Goal: Check status: Check status

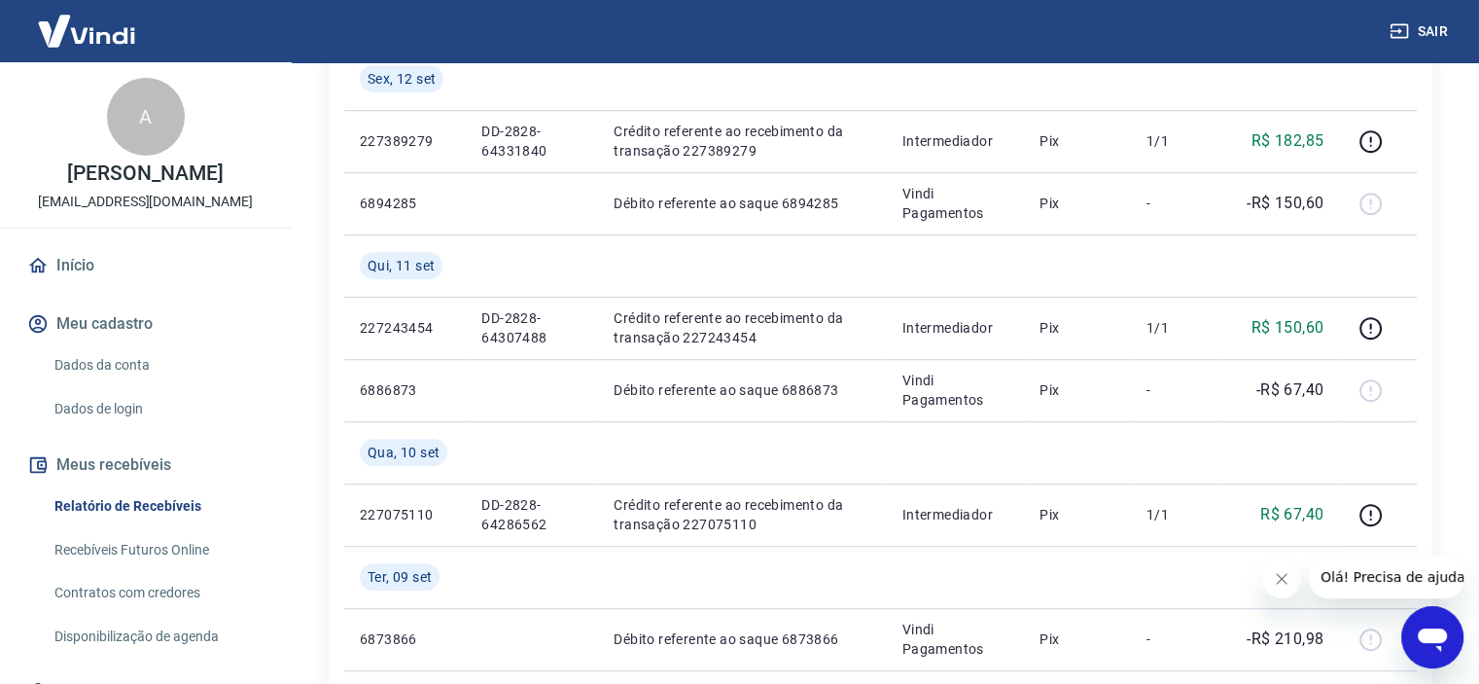
scroll to position [1100, 0]
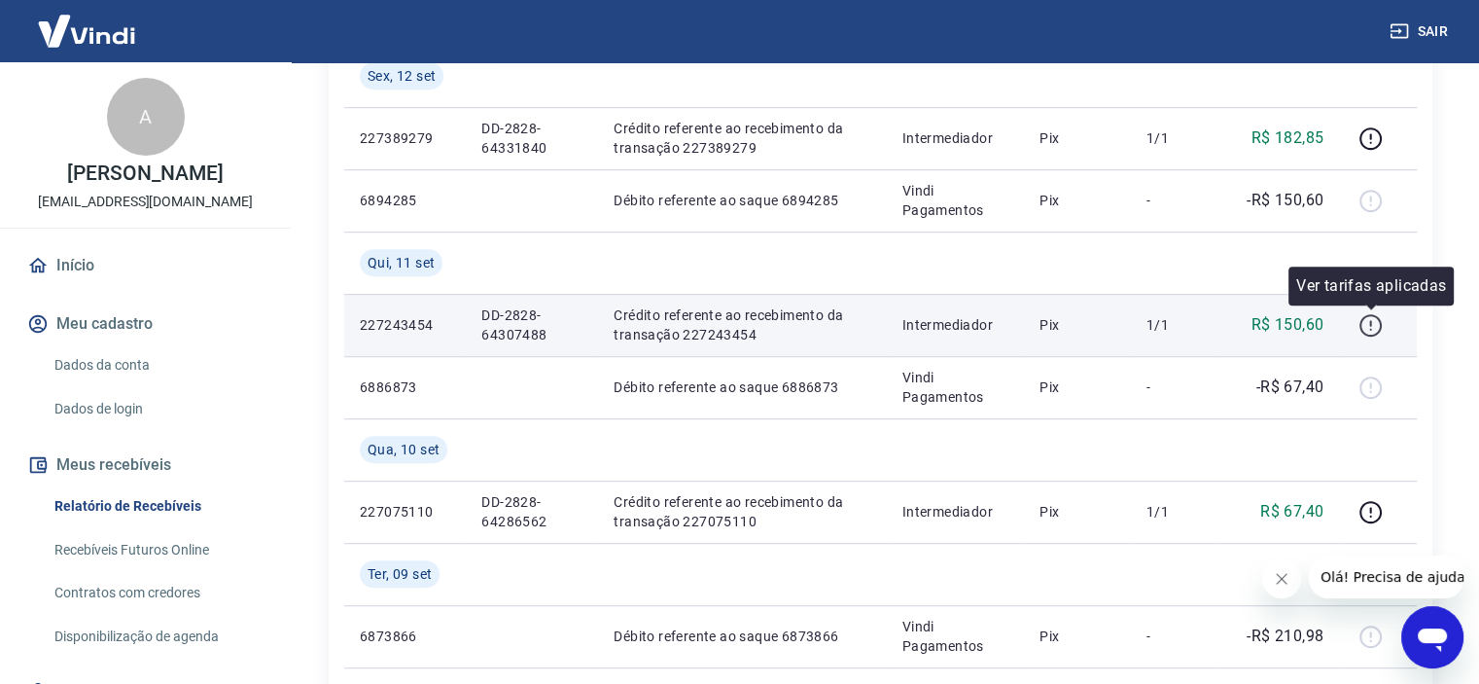
click at [1365, 326] on icon "button" at bounding box center [1371, 325] width 24 height 24
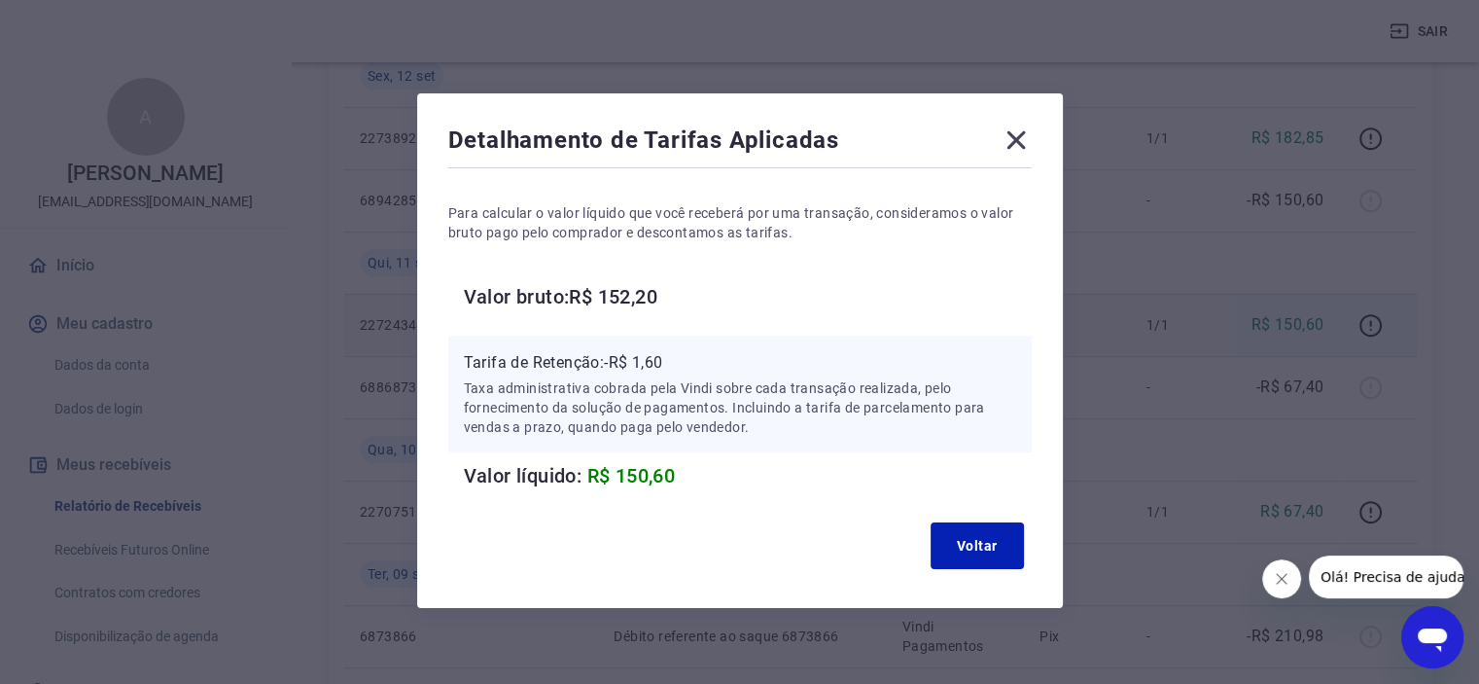
click at [1008, 135] on icon at bounding box center [1016, 139] width 31 height 31
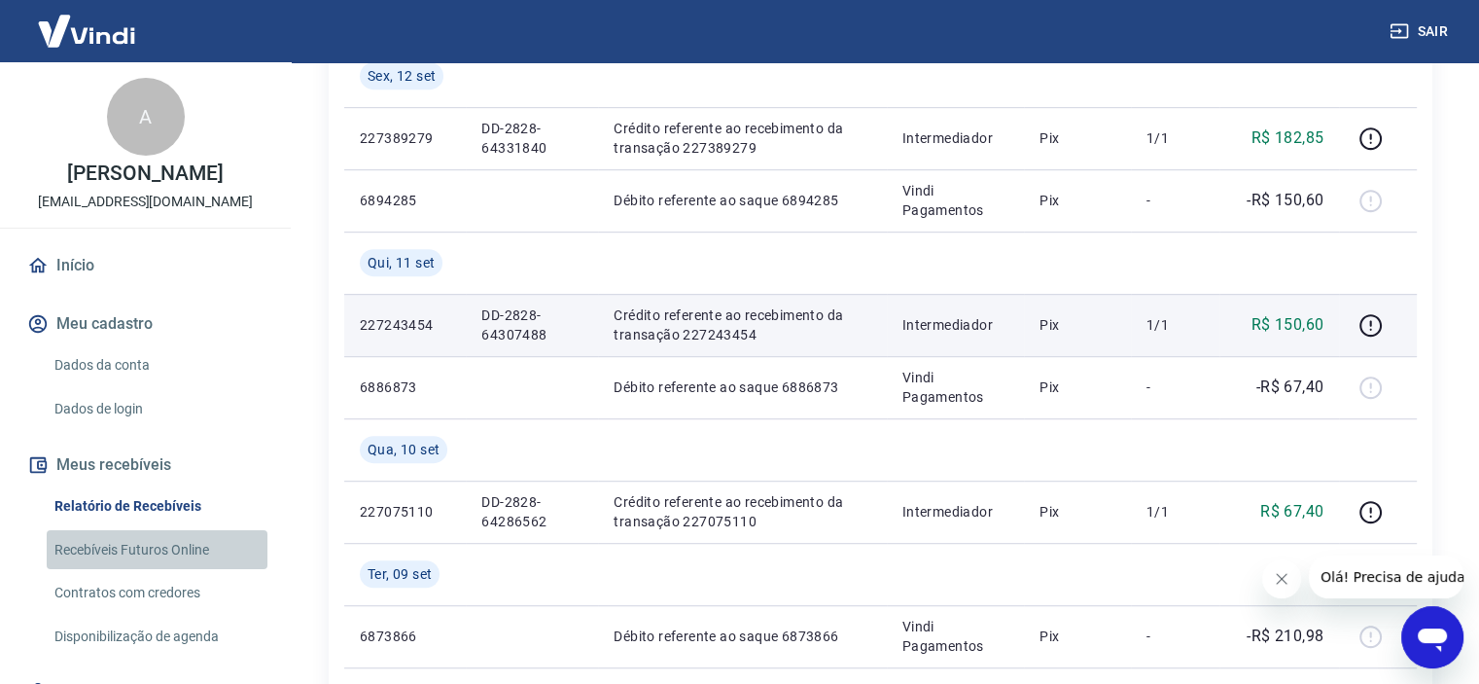
click at [158, 551] on link "Recebíveis Futuros Online" at bounding box center [157, 550] width 221 height 40
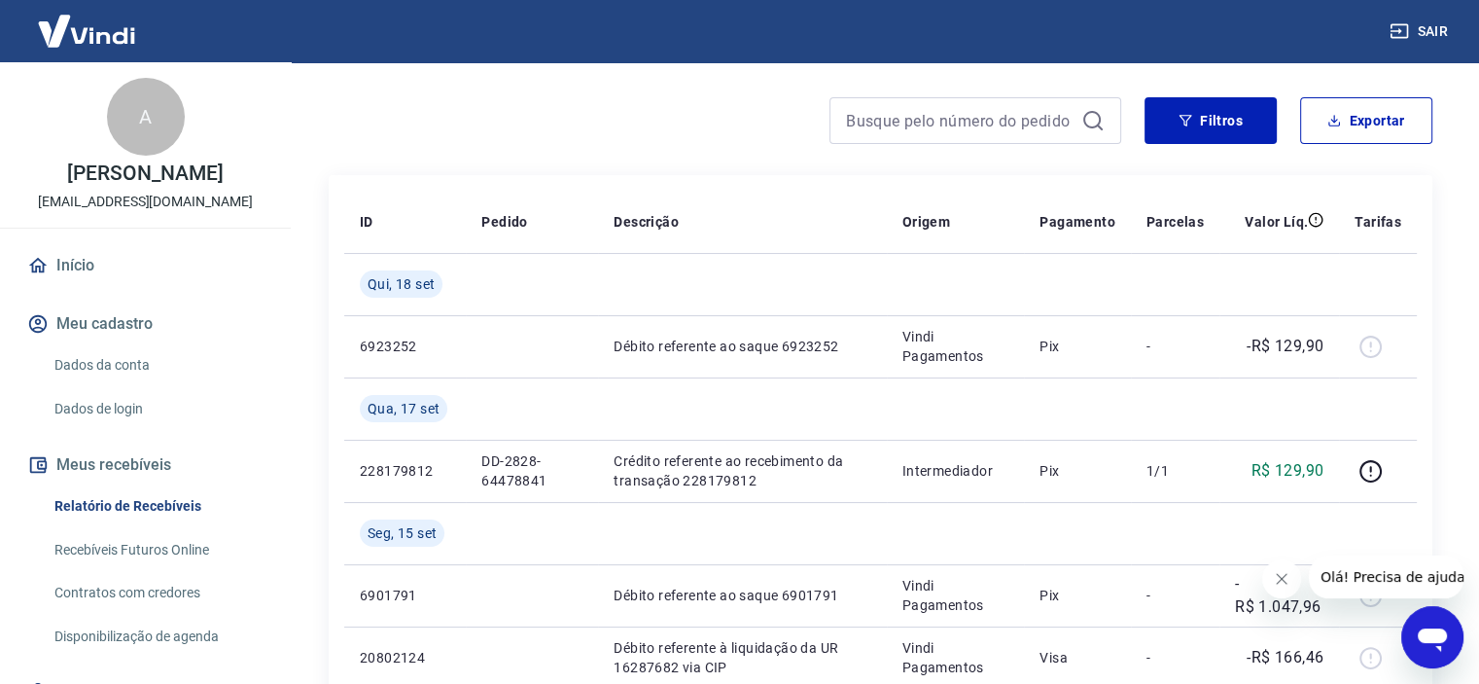
scroll to position [0, 0]
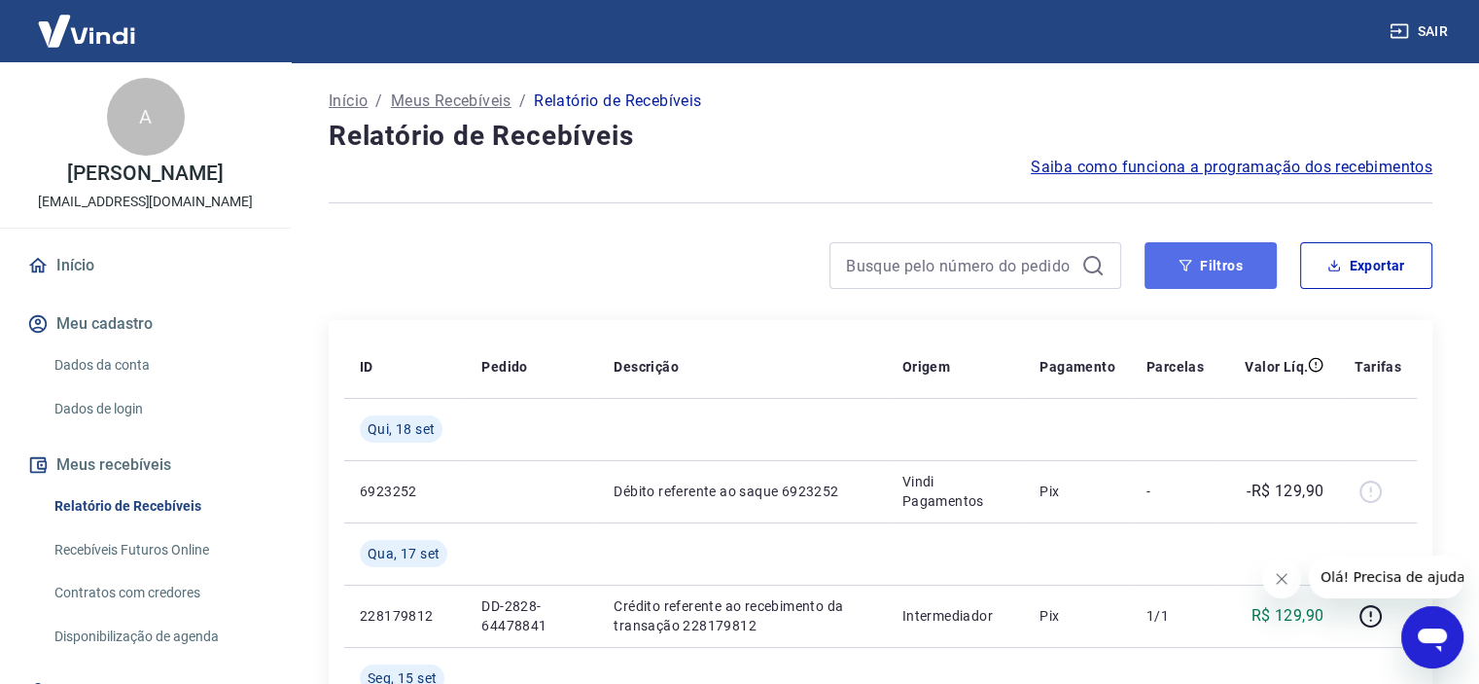
click at [1214, 252] on button "Filtros" at bounding box center [1211, 265] width 132 height 47
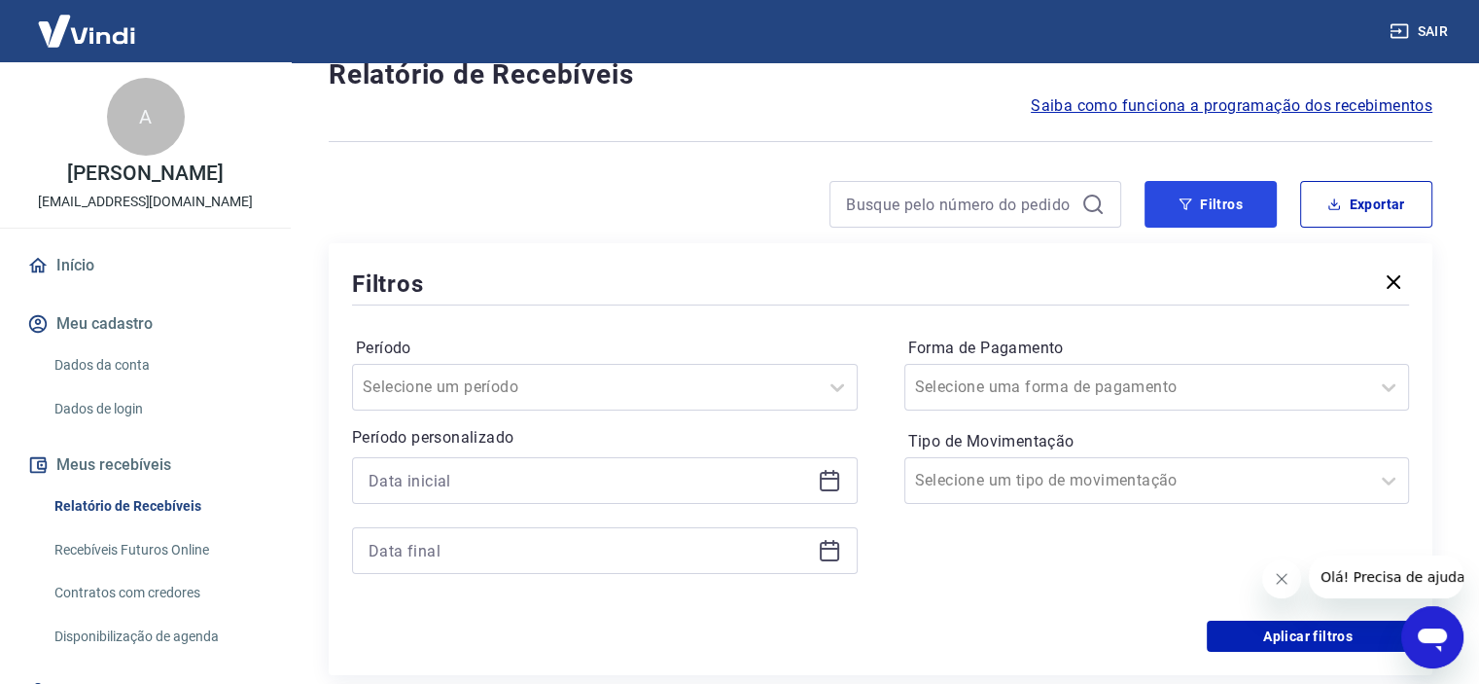
scroll to position [103, 0]
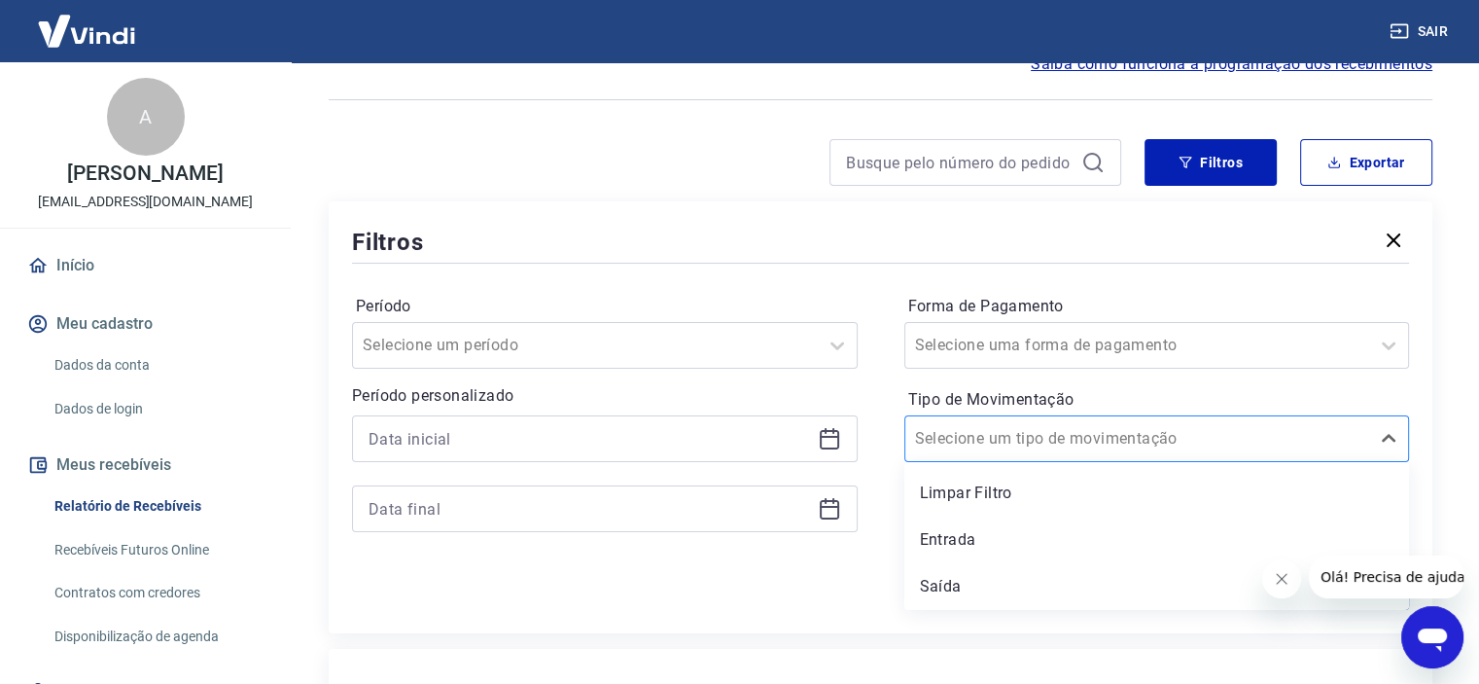
click at [1005, 442] on input "Tipo de Movimentação" at bounding box center [1013, 438] width 196 height 23
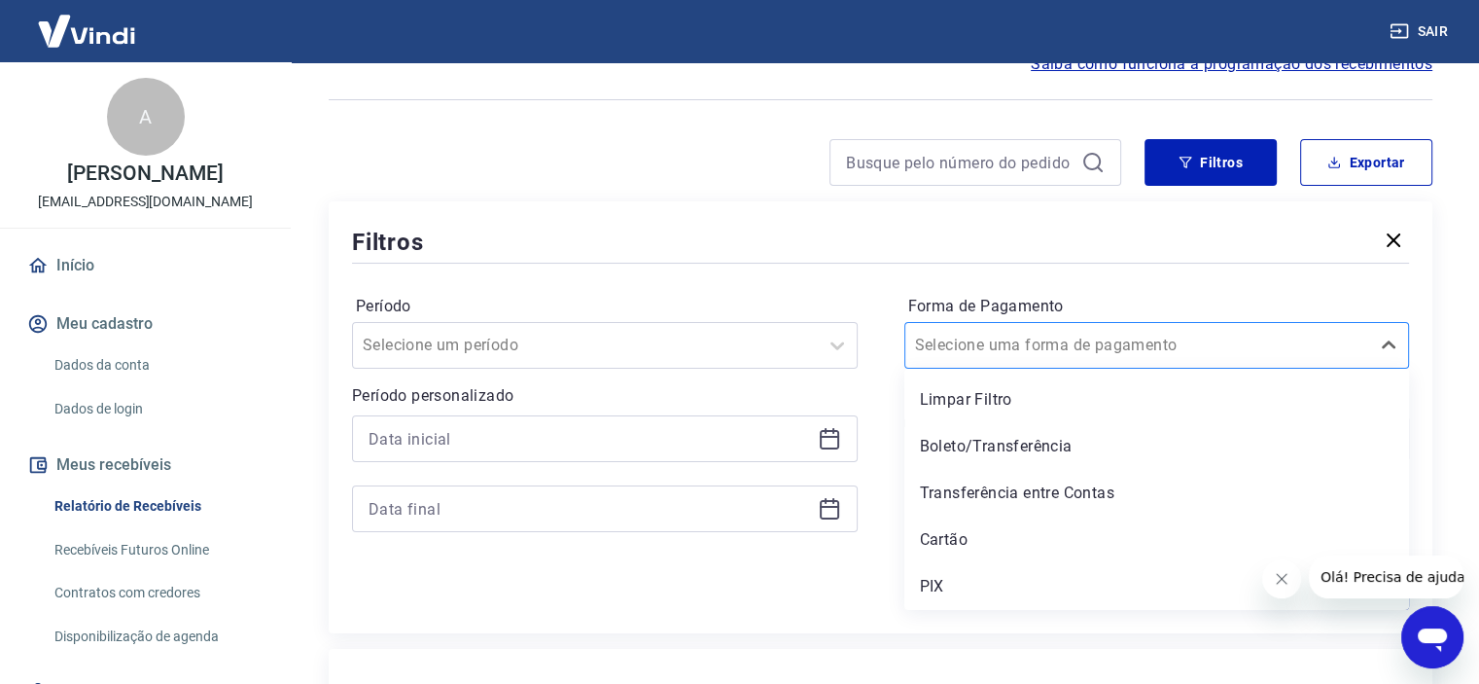
click at [1012, 361] on div "Selecione uma forma de pagamento" at bounding box center [1137, 345] width 465 height 35
click at [927, 598] on div "PIX" at bounding box center [1157, 586] width 506 height 39
click at [938, 595] on div "Aplicar filtros" at bounding box center [880, 594] width 1057 height 31
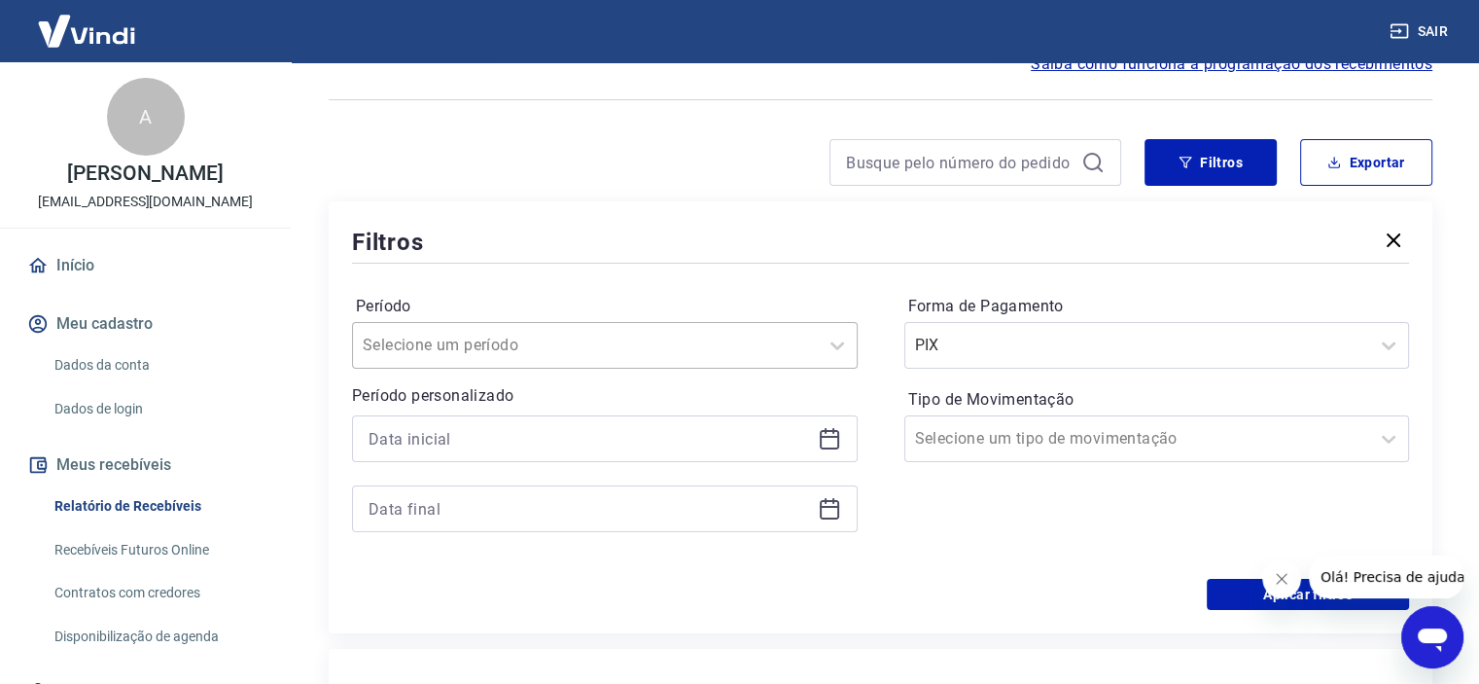
click at [607, 352] on div at bounding box center [585, 345] width 445 height 27
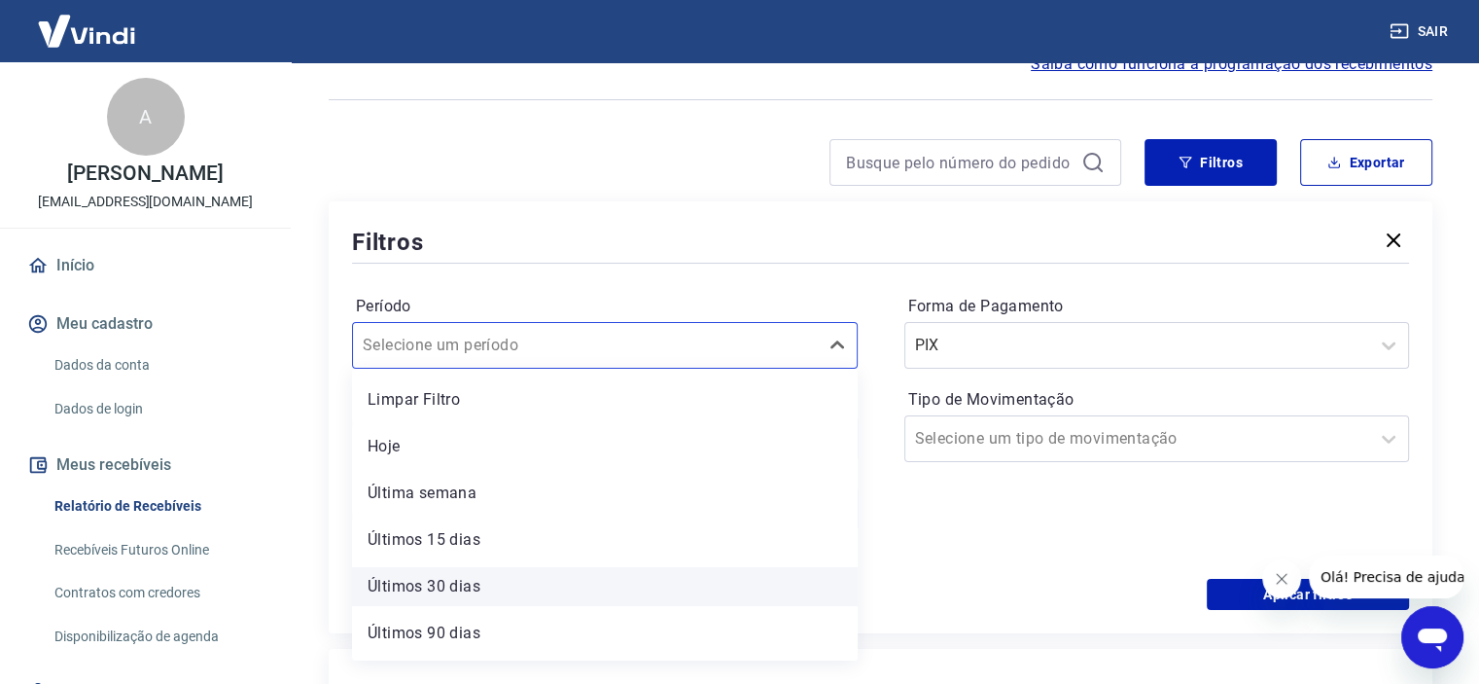
click at [458, 587] on div "Últimos 30 dias" at bounding box center [605, 586] width 506 height 39
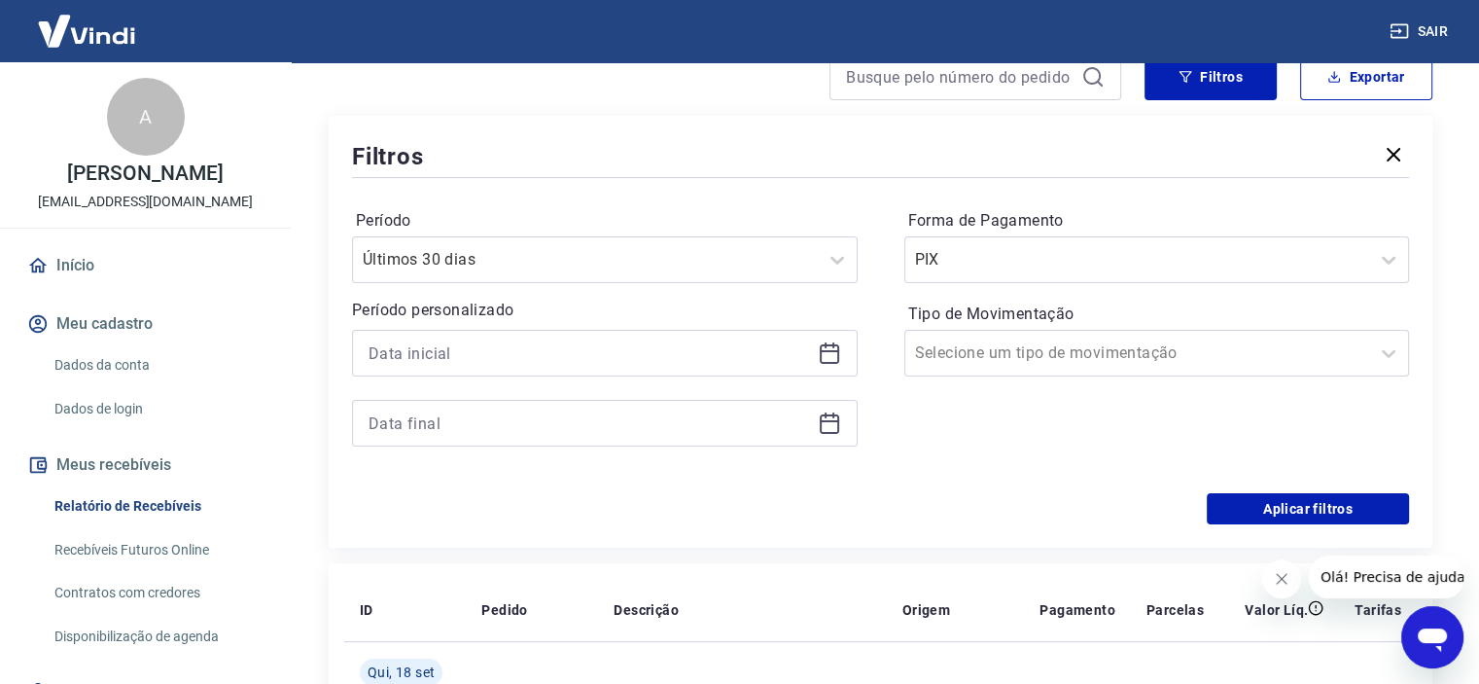
scroll to position [209, 0]
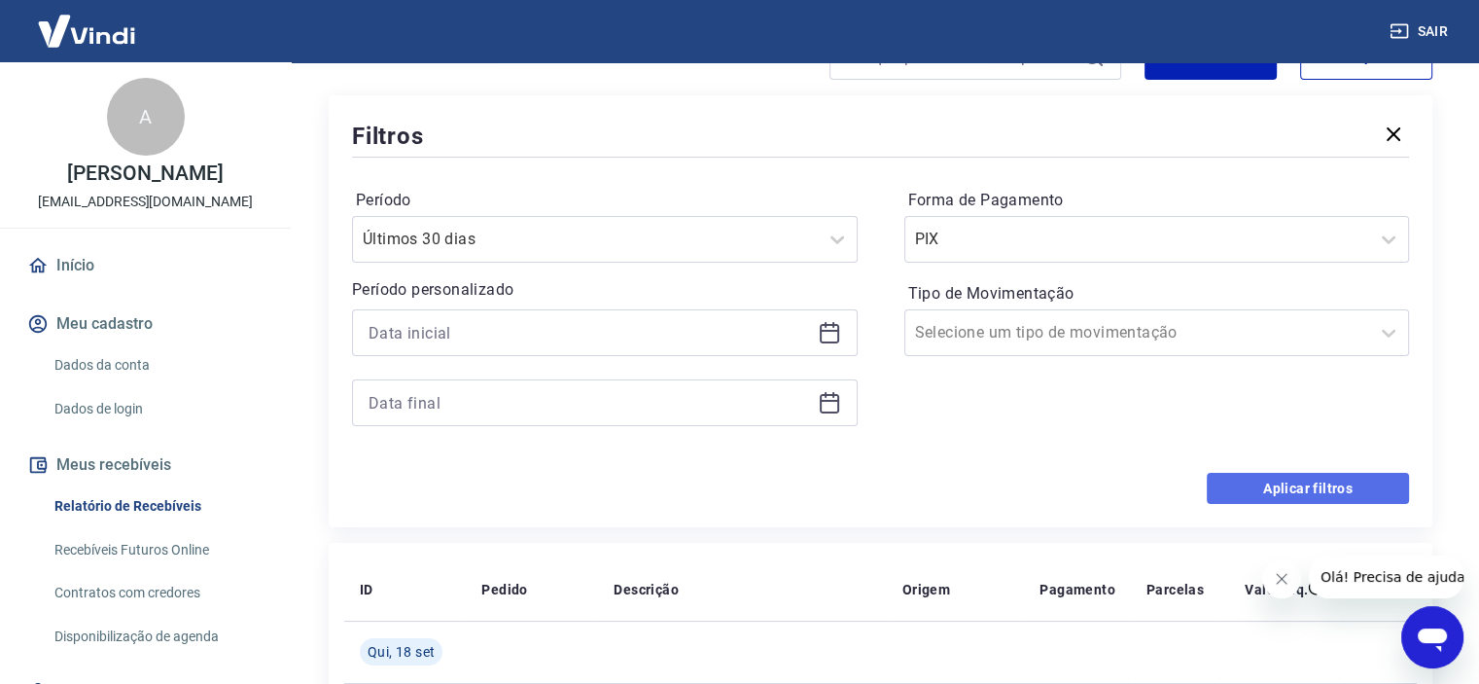
click at [1353, 485] on button "Aplicar filtros" at bounding box center [1308, 488] width 202 height 31
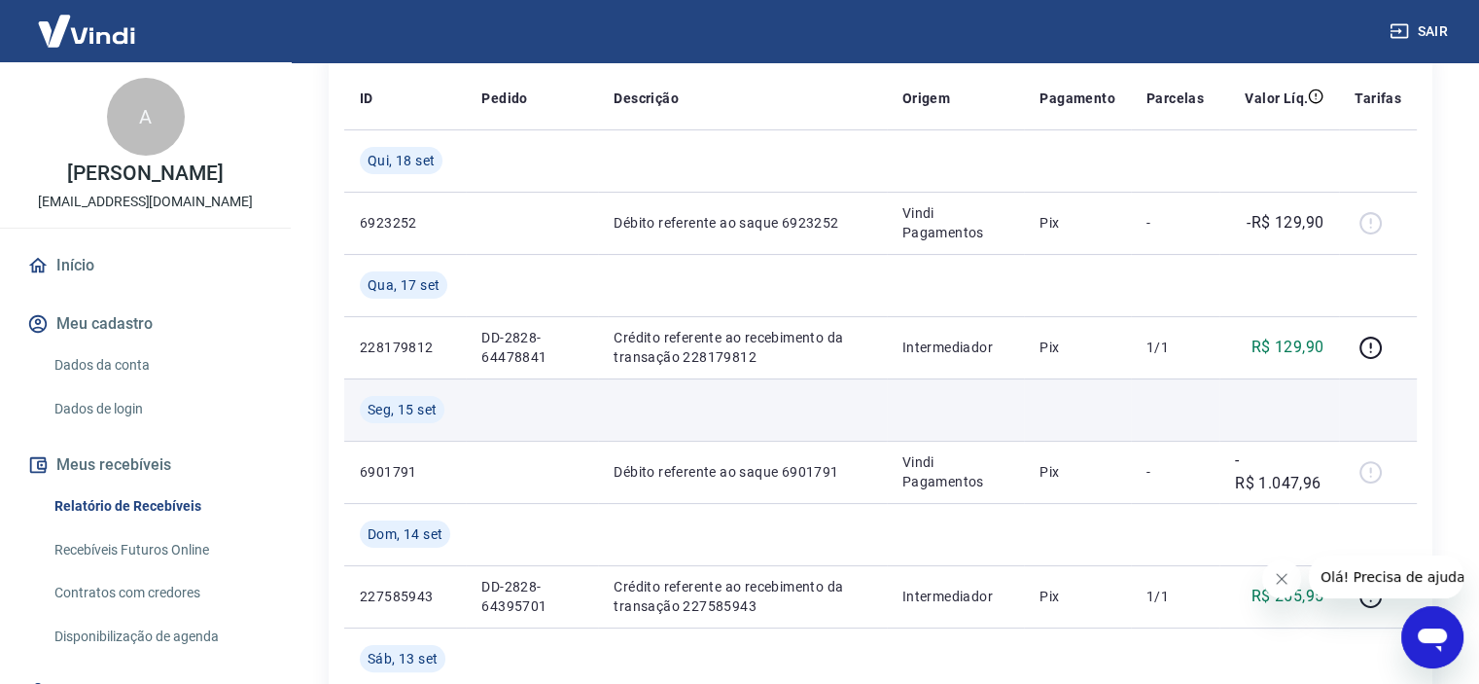
scroll to position [192, 0]
